Goal: Transaction & Acquisition: Book appointment/travel/reservation

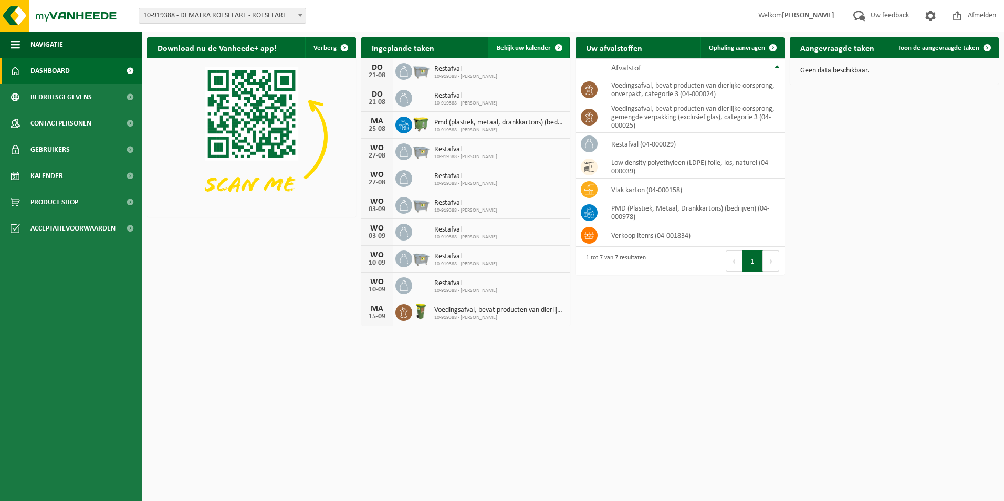
click at [523, 43] on link "Bekijk uw kalender" at bounding box center [529, 47] width 81 height 21
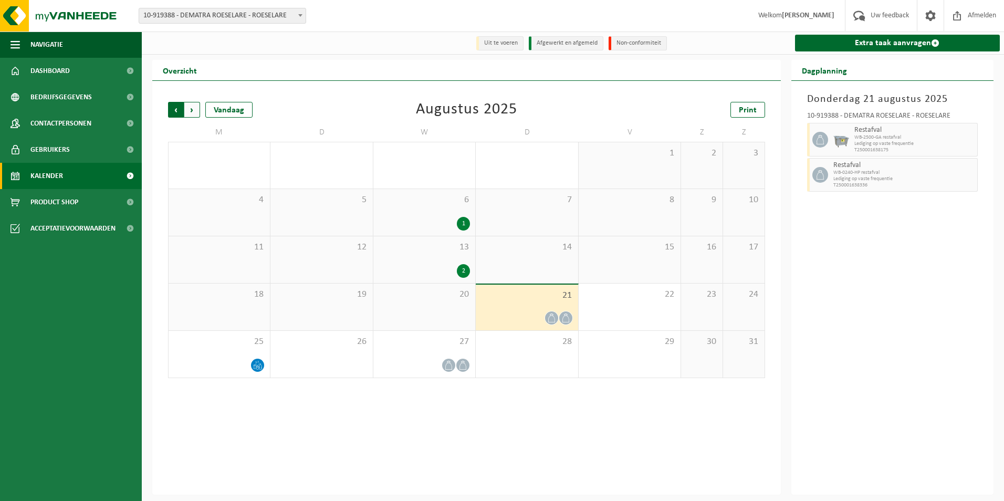
click at [190, 113] on span "Volgende" at bounding box center [192, 110] width 16 height 16
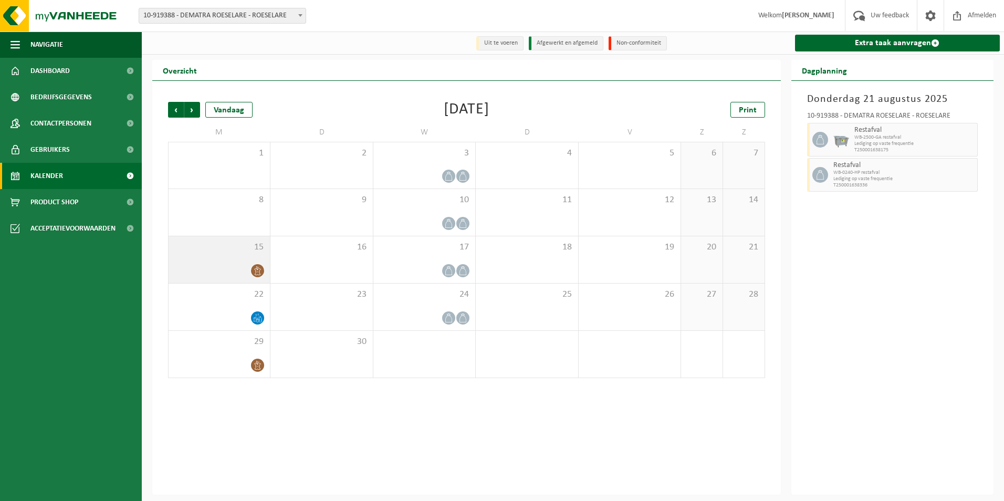
click at [255, 274] on icon at bounding box center [257, 270] width 9 height 9
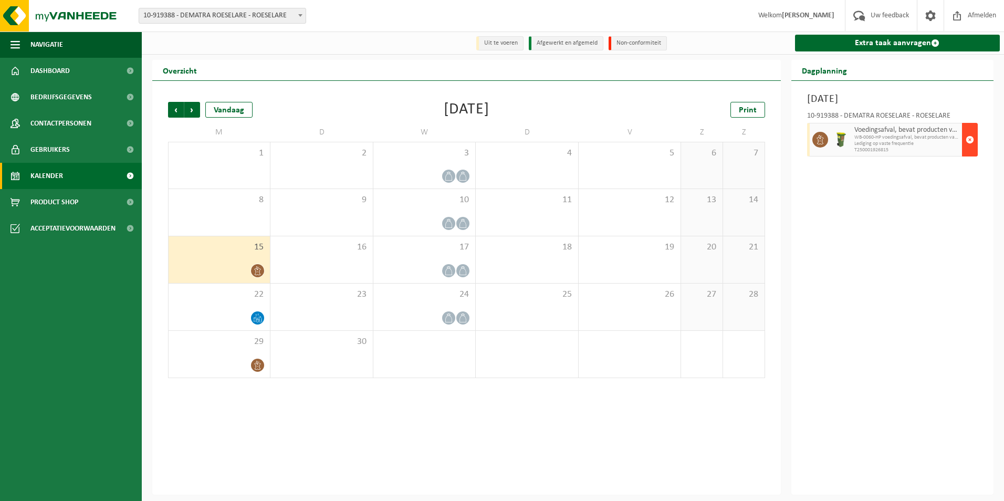
click at [972, 141] on span "button" at bounding box center [970, 139] width 8 height 21
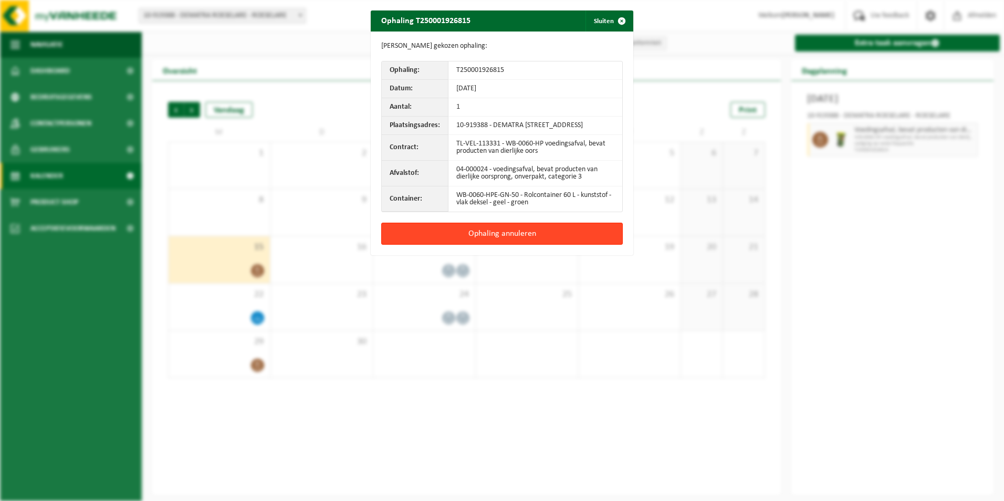
click at [502, 238] on button "Ophaling annuleren" at bounding box center [502, 234] width 242 height 22
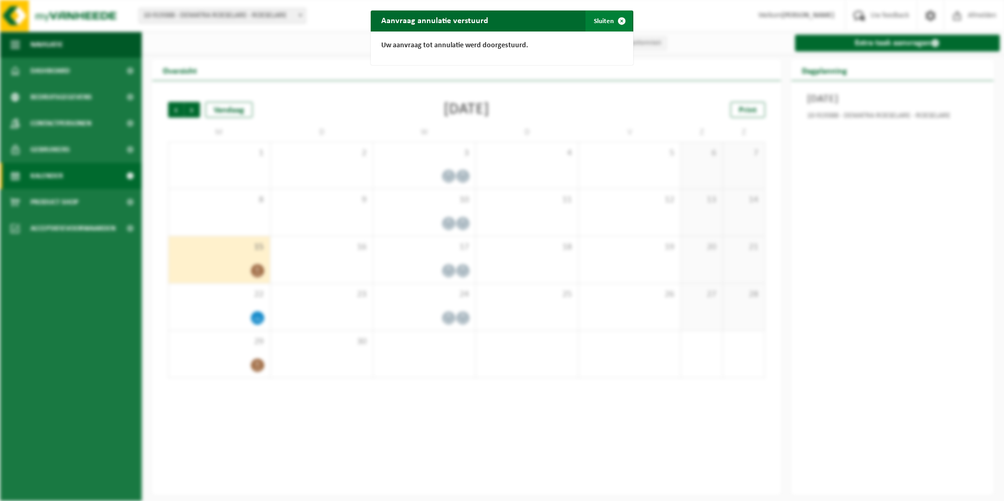
click at [615, 18] on span "button" at bounding box center [621, 21] width 21 height 21
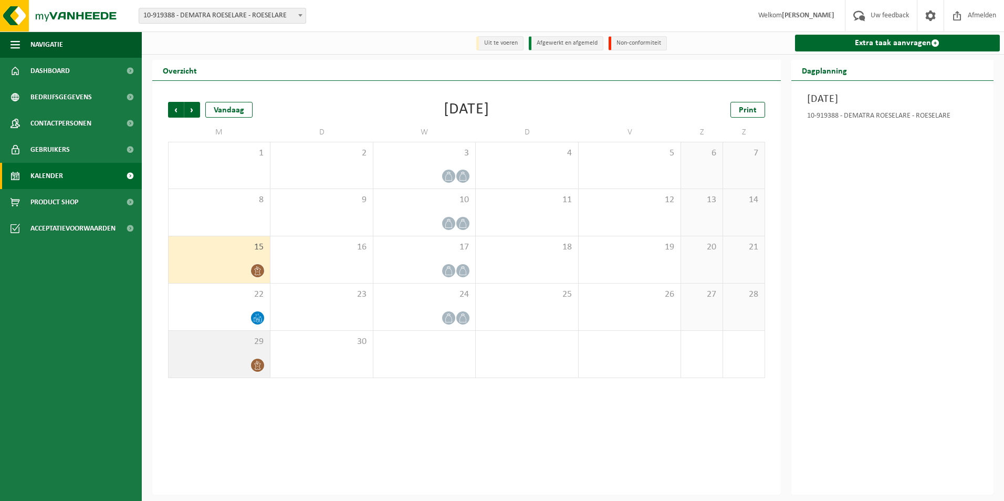
click at [247, 363] on div at bounding box center [219, 365] width 91 height 14
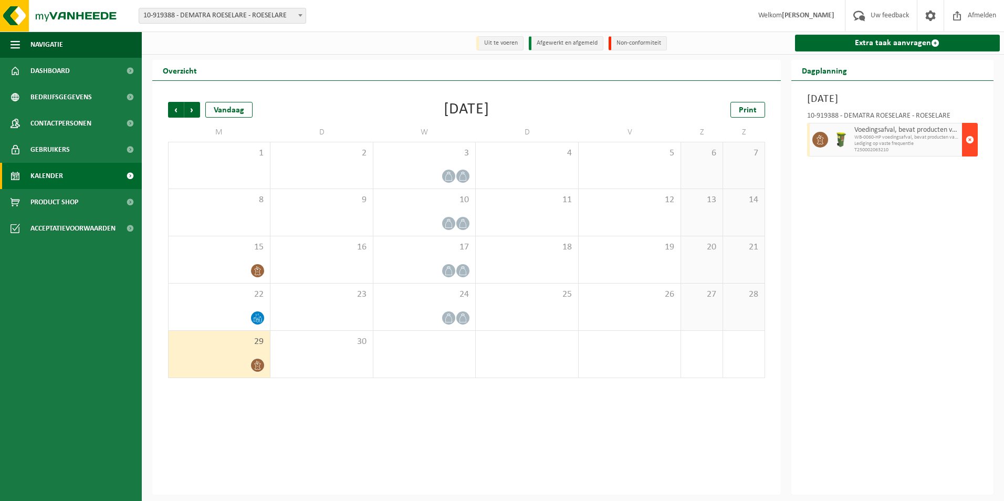
click at [970, 138] on span "button" at bounding box center [970, 139] width 8 height 21
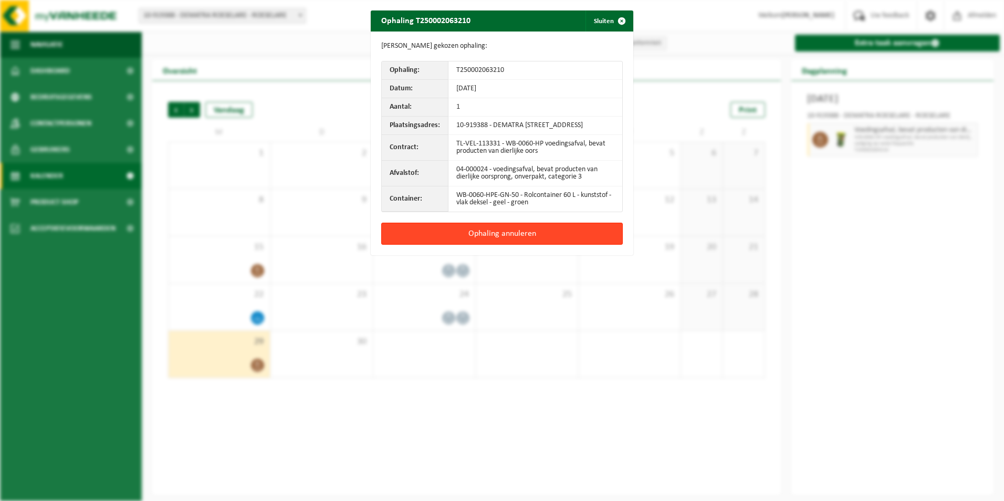
click at [489, 241] on button "Ophaling annuleren" at bounding box center [502, 234] width 242 height 22
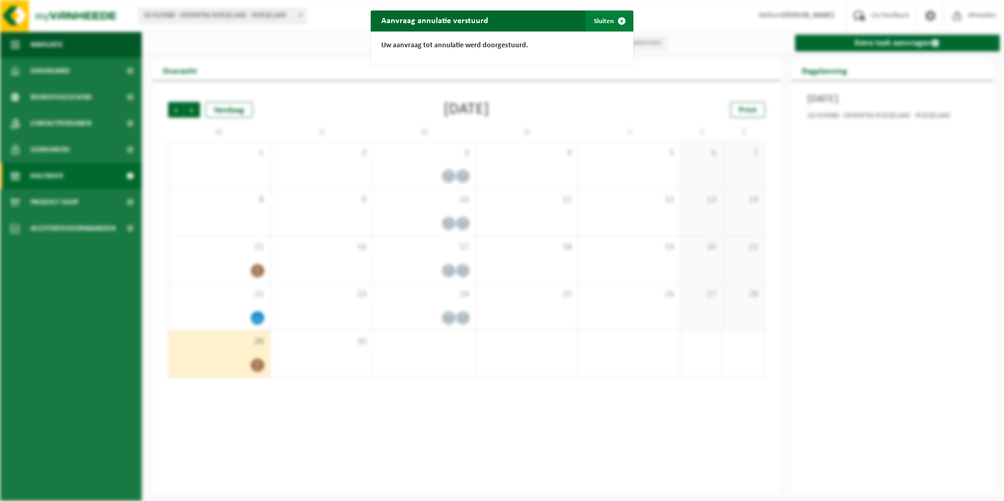
click at [595, 22] on button "Sluiten" at bounding box center [609, 21] width 47 height 21
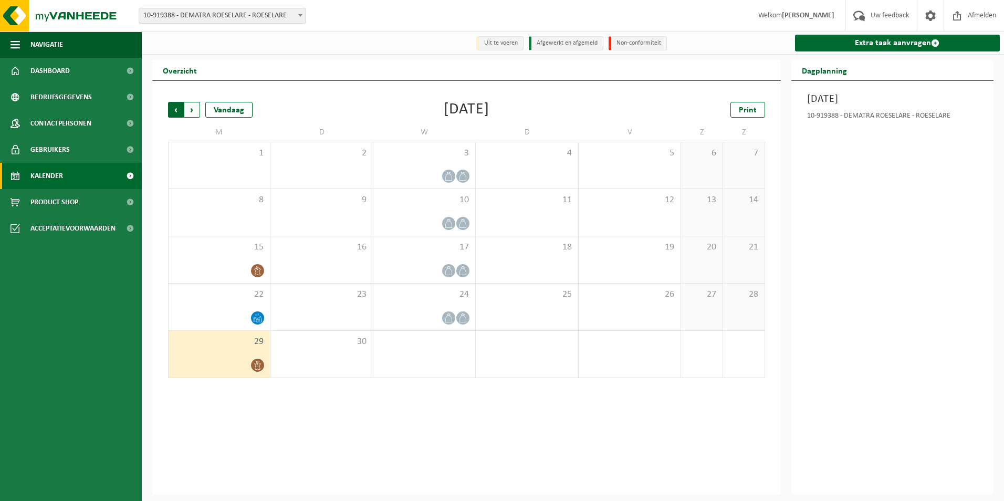
click at [193, 109] on span "Volgende" at bounding box center [192, 110] width 16 height 16
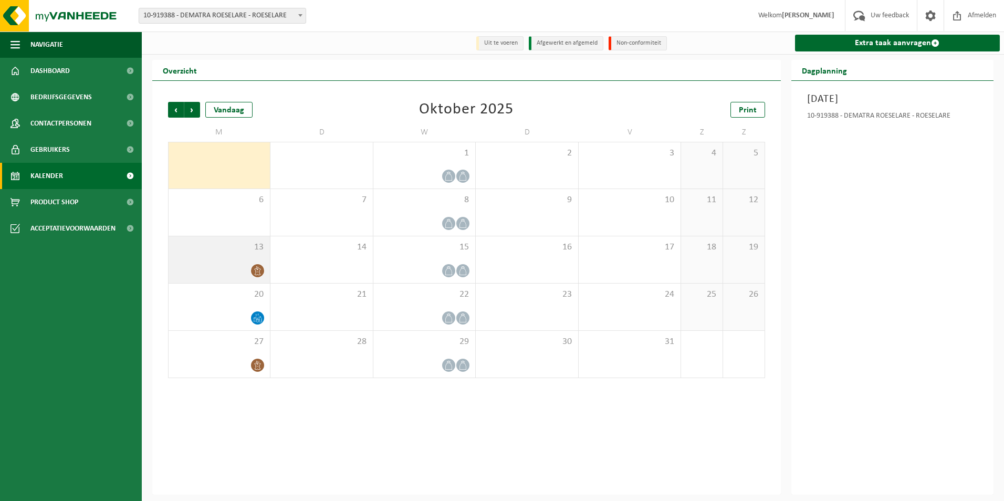
click at [255, 271] on icon at bounding box center [258, 270] width 6 height 9
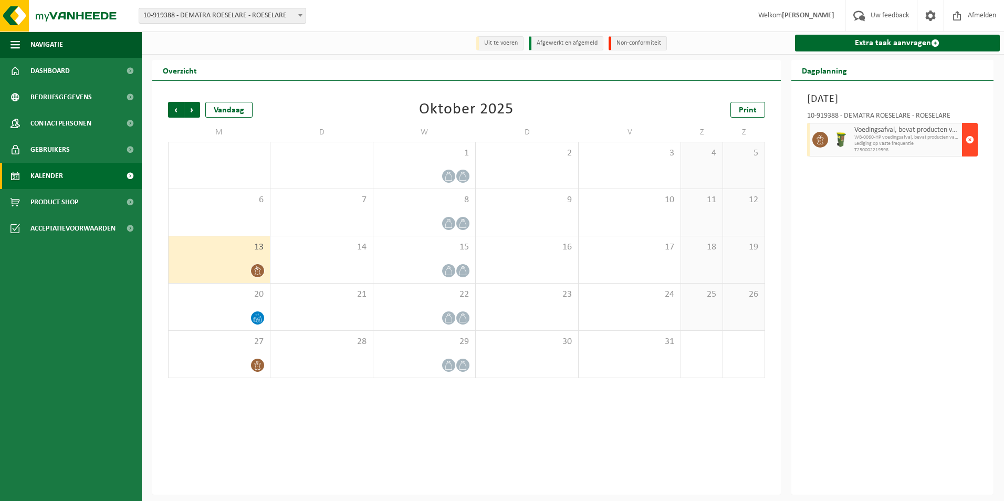
click at [969, 142] on span "button" at bounding box center [970, 139] width 8 height 21
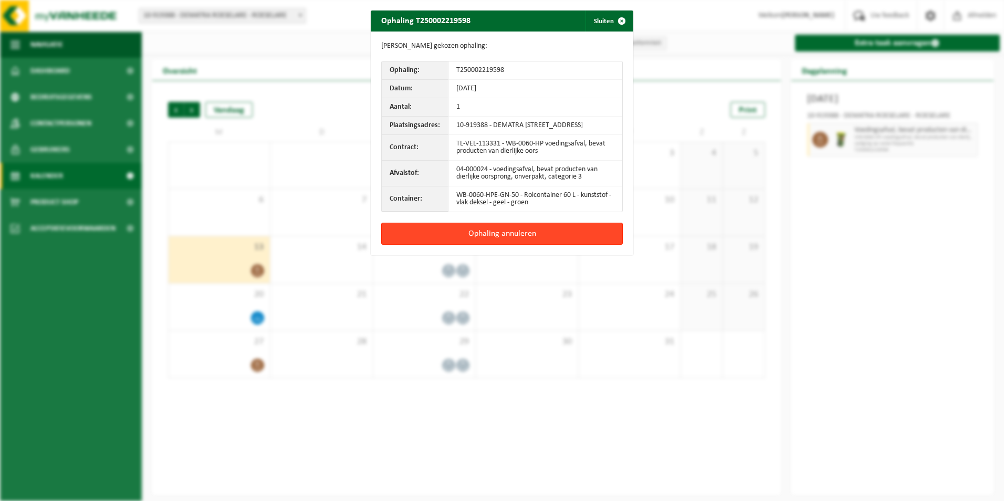
click at [533, 239] on button "Ophaling annuleren" at bounding box center [502, 234] width 242 height 22
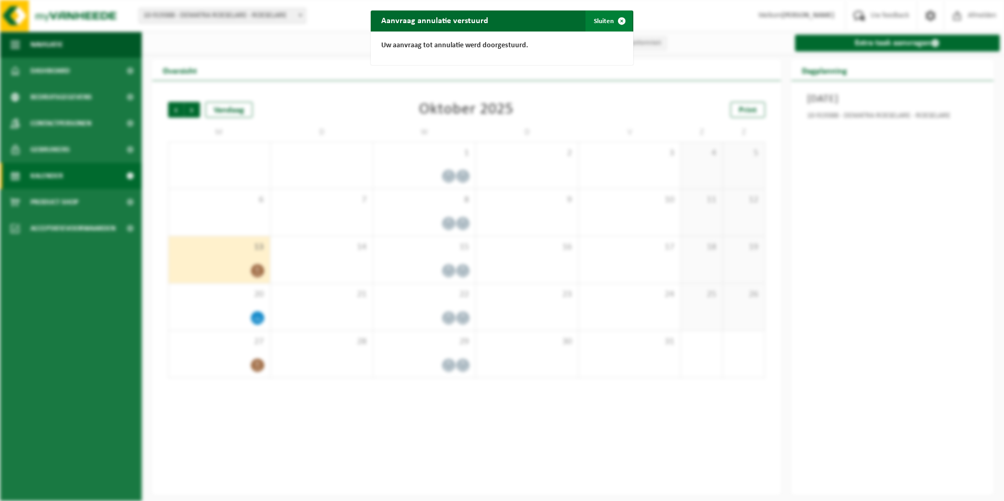
click at [611, 16] on span "button" at bounding box center [621, 21] width 21 height 21
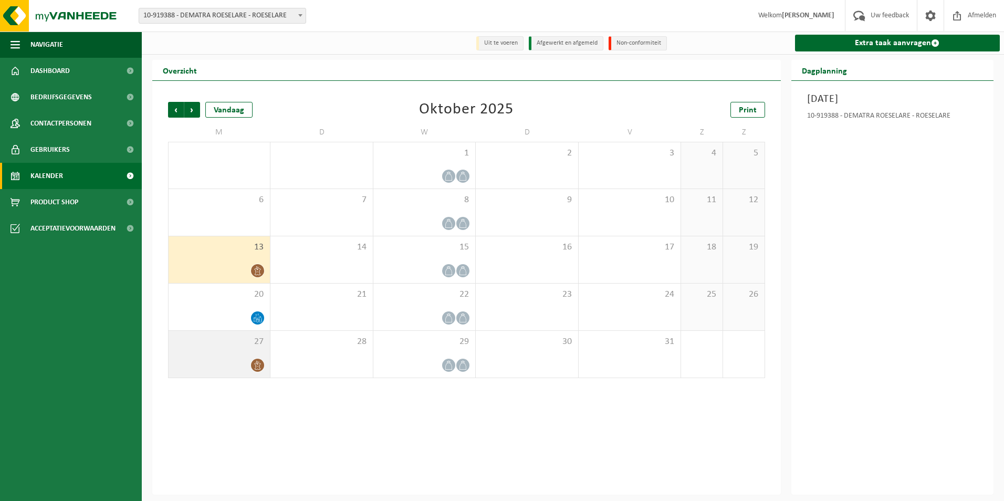
click at [252, 358] on div "27" at bounding box center [219, 354] width 101 height 47
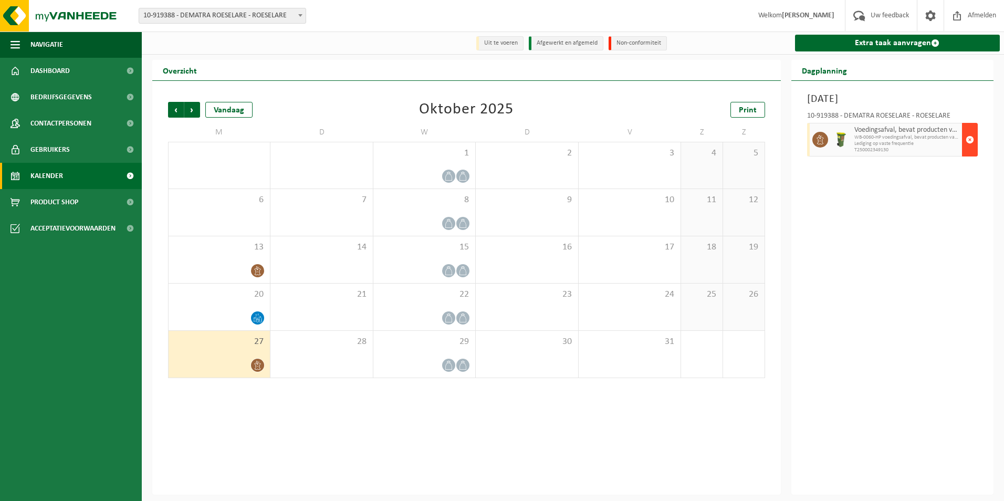
click at [968, 140] on span "button" at bounding box center [970, 139] width 8 height 21
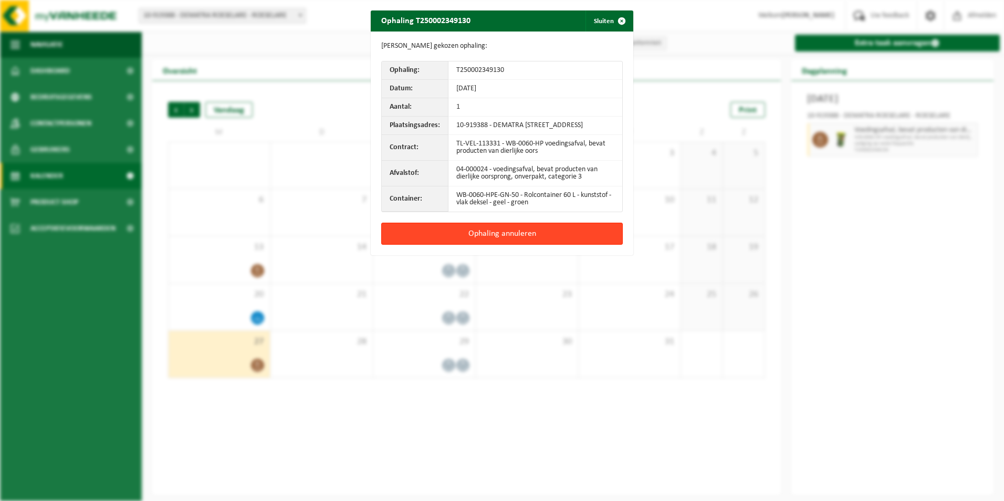
click at [486, 238] on button "Ophaling annuleren" at bounding box center [502, 234] width 242 height 22
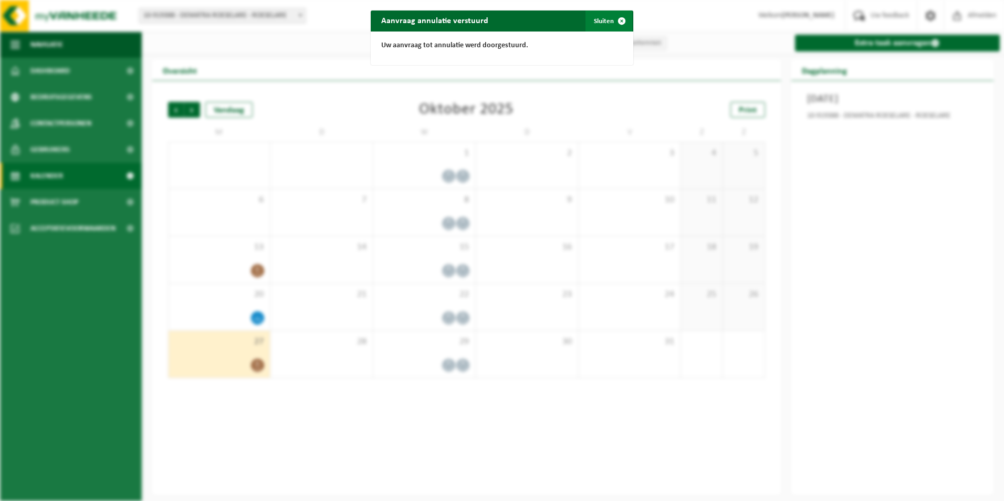
click at [611, 18] on span "button" at bounding box center [621, 21] width 21 height 21
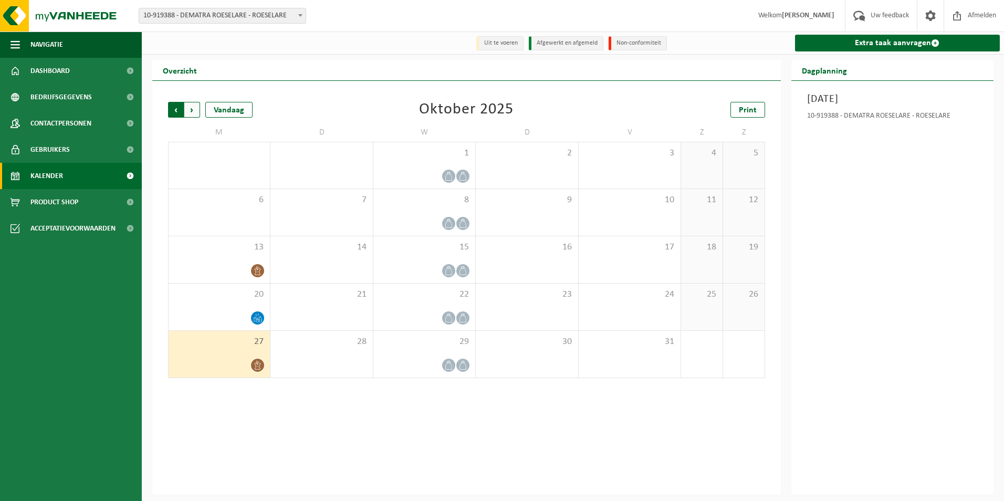
click at [195, 110] on span "Volgende" at bounding box center [192, 110] width 16 height 16
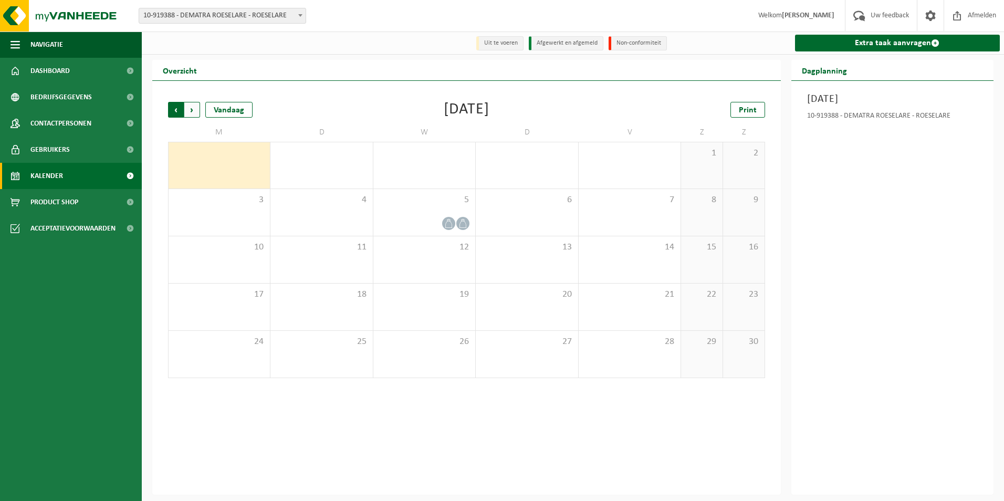
click at [191, 109] on span "Volgende" at bounding box center [192, 110] width 16 height 16
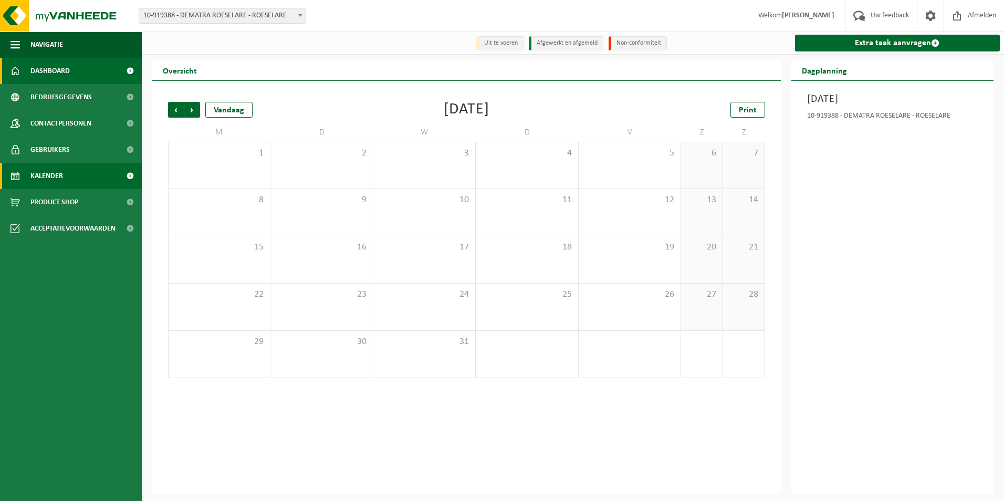
click at [69, 75] on span "Dashboard" at bounding box center [49, 71] width 39 height 26
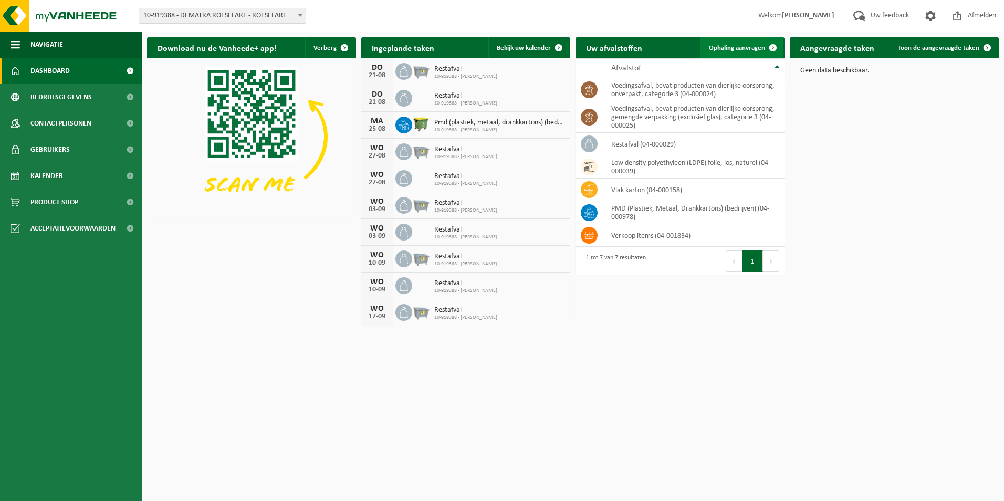
click at [741, 45] on span "Ophaling aanvragen" at bounding box center [737, 48] width 56 height 7
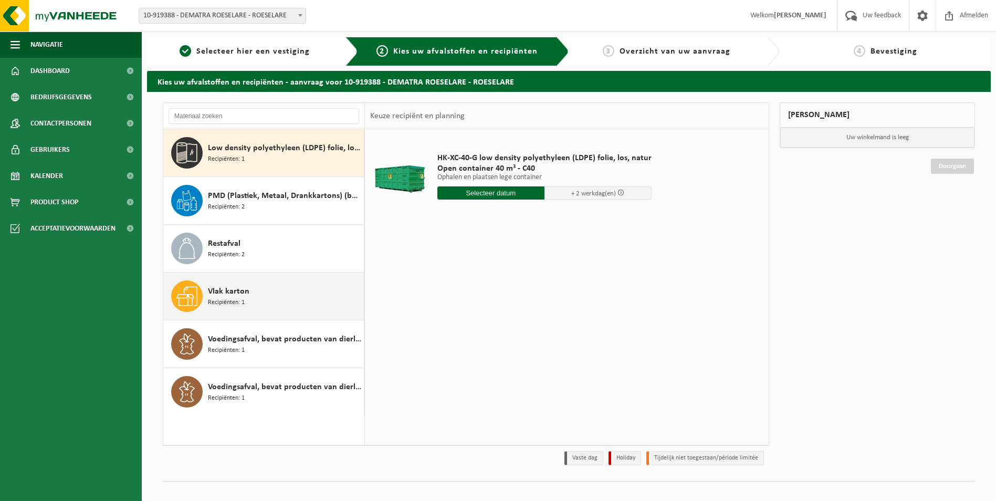
click at [258, 292] on div "Vlak karton Recipiënten: 1" at bounding box center [284, 297] width 153 height 32
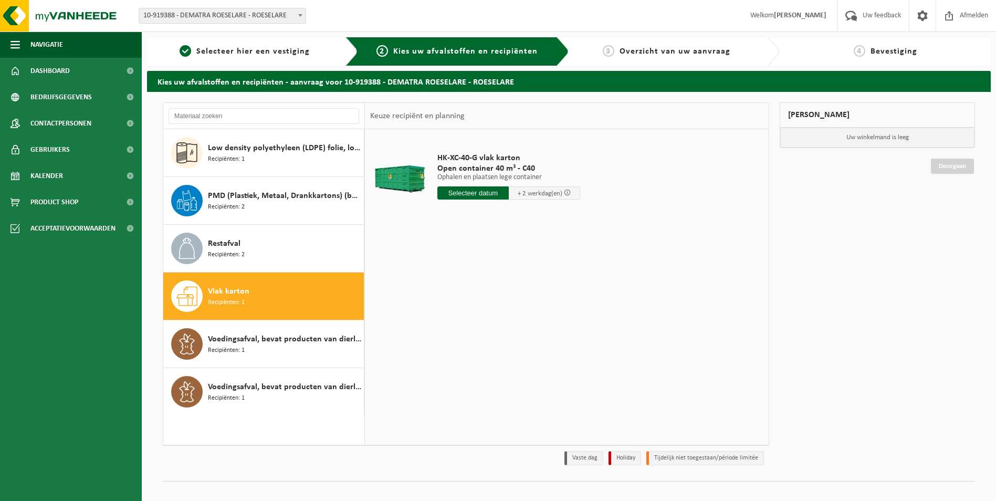
click at [468, 194] on input "text" at bounding box center [473, 192] width 71 height 13
click at [521, 305] on div "22" at bounding box center [521, 303] width 18 height 17
type input "Van 2025-08-22"
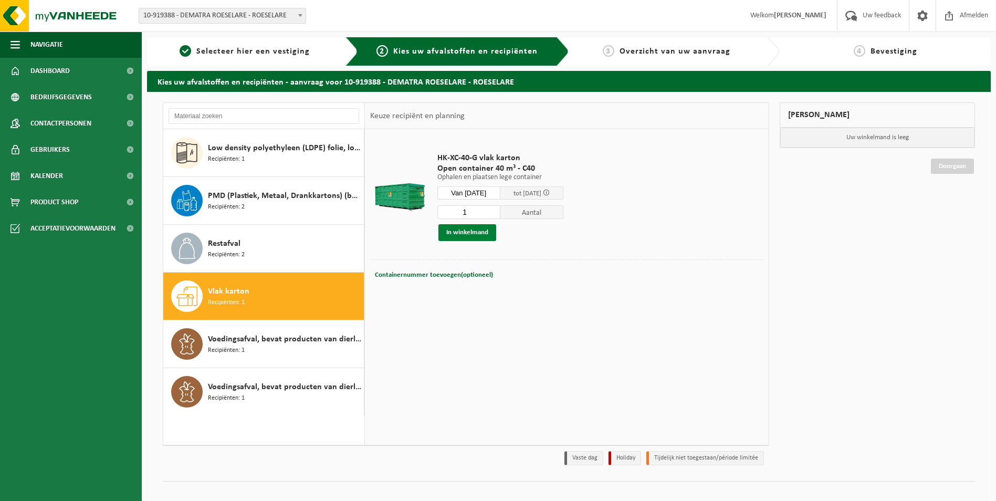
click at [459, 238] on button "In winkelmand" at bounding box center [468, 232] width 58 height 17
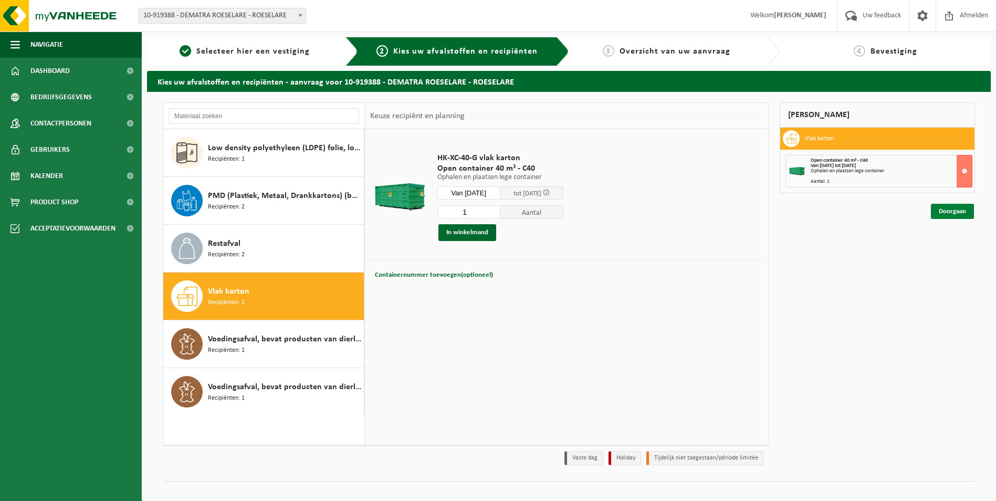
click at [954, 216] on link "Doorgaan" at bounding box center [952, 211] width 43 height 15
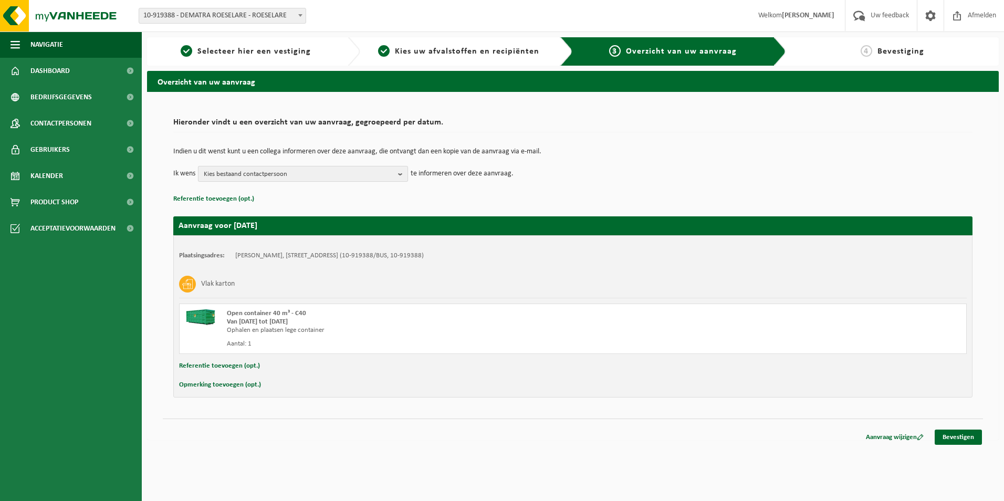
click at [359, 175] on span "Kies bestaand contactpersoon" at bounding box center [299, 175] width 190 height 16
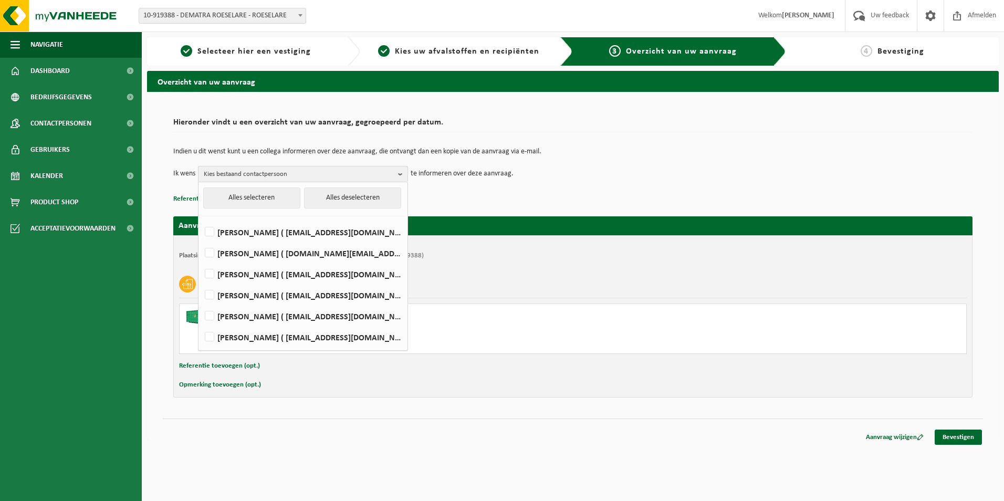
click at [359, 175] on span "Kies bestaand contactpersoon" at bounding box center [299, 175] width 190 height 16
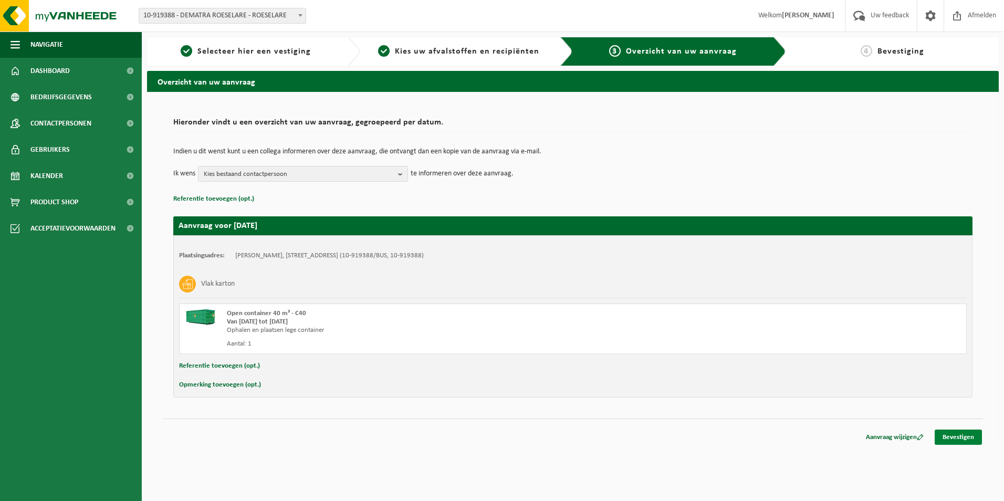
click at [956, 440] on link "Bevestigen" at bounding box center [958, 437] width 47 height 15
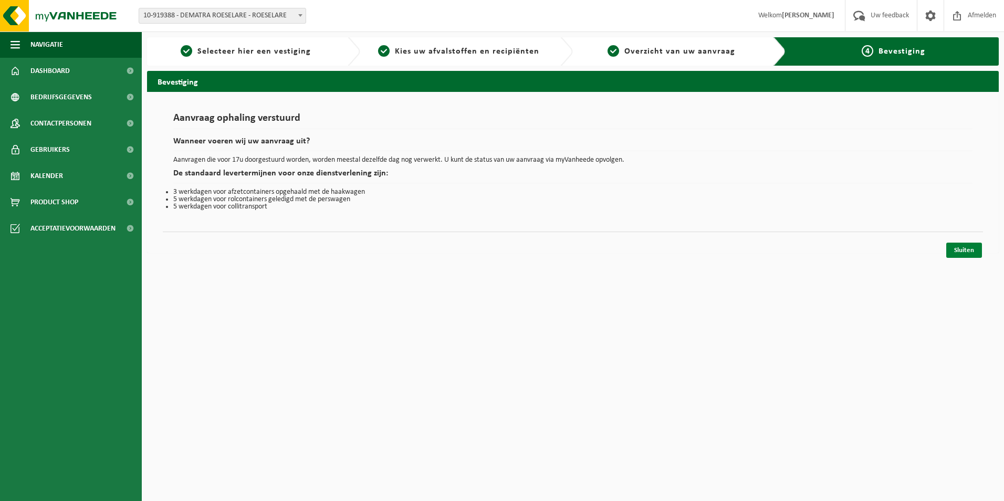
click at [960, 253] on link "Sluiten" at bounding box center [965, 250] width 36 height 15
